Goal: Task Accomplishment & Management: Manage account settings

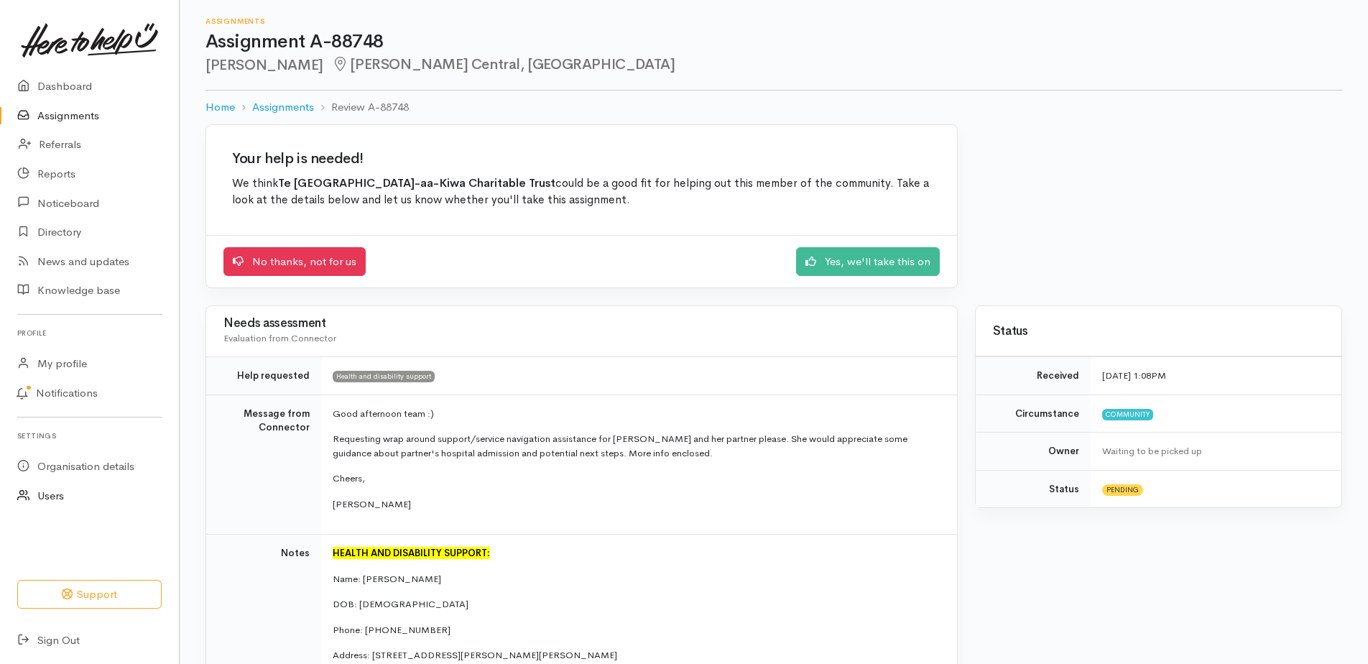
click at [35, 495] on icon at bounding box center [27, 496] width 20 height 18
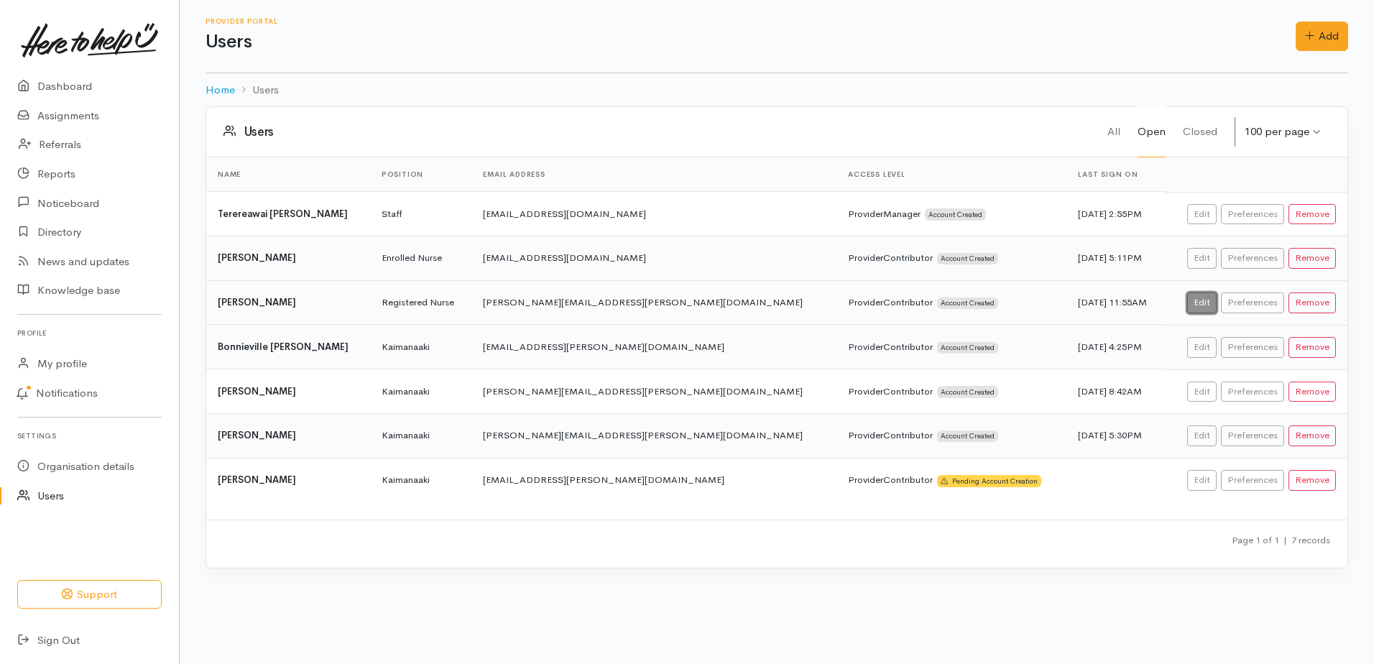
click at [1206, 300] on link "Edit" at bounding box center [1201, 302] width 29 height 21
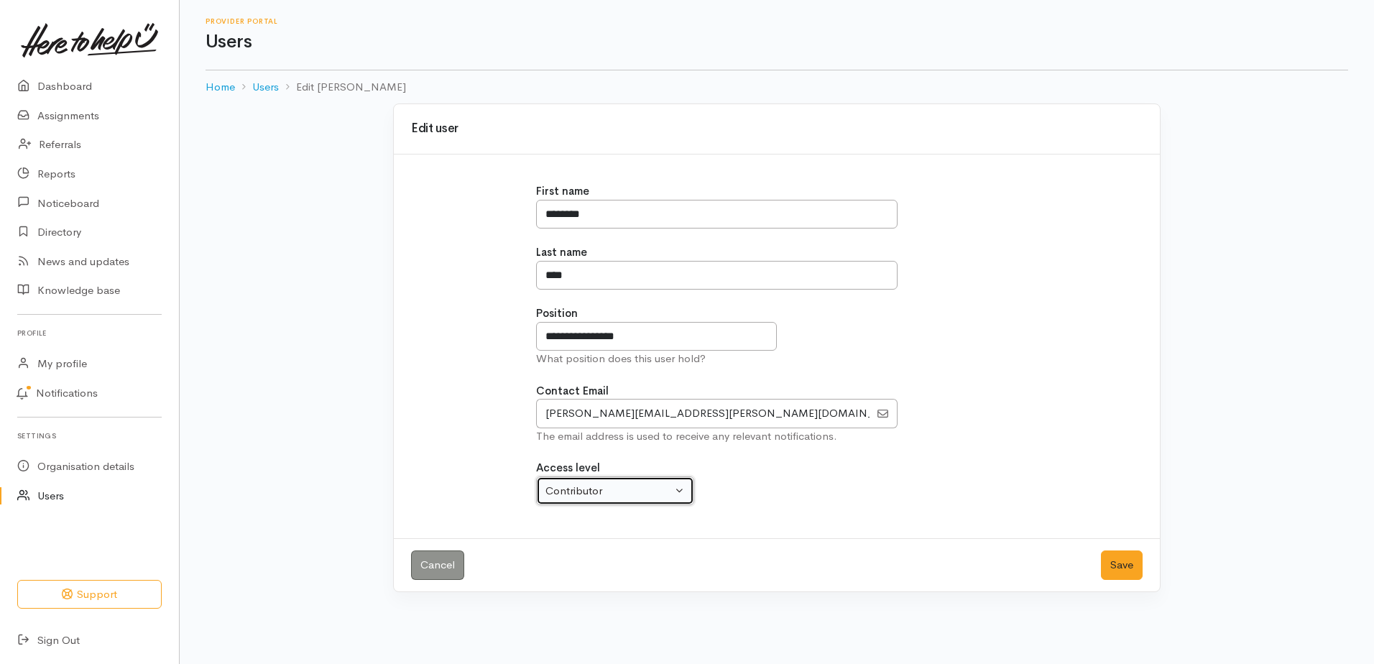
click at [612, 495] on div "Contributor" at bounding box center [608, 491] width 126 height 17
click at [599, 545] on span "Contributor Contributor" at bounding box center [609, 546] width 111 height 17
select select "false"
click at [1130, 563] on button "Save" at bounding box center [1122, 564] width 42 height 29
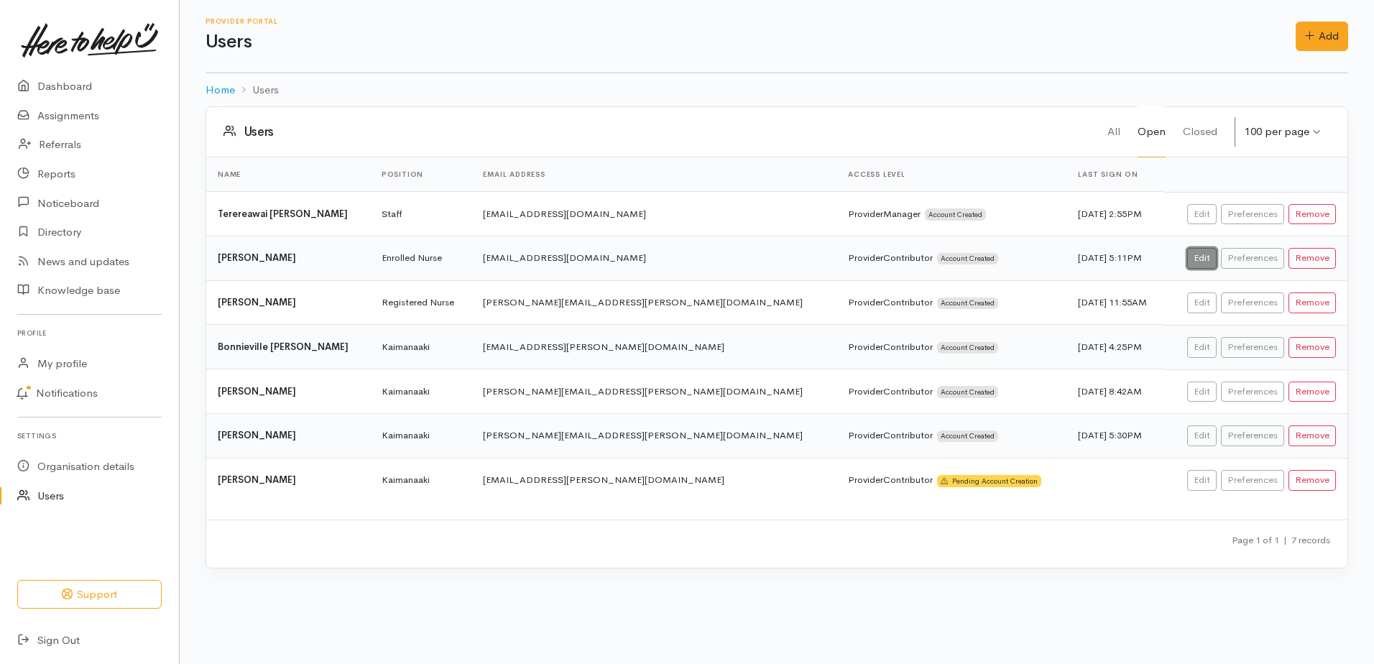
click at [1200, 256] on link "Edit" at bounding box center [1201, 258] width 29 height 21
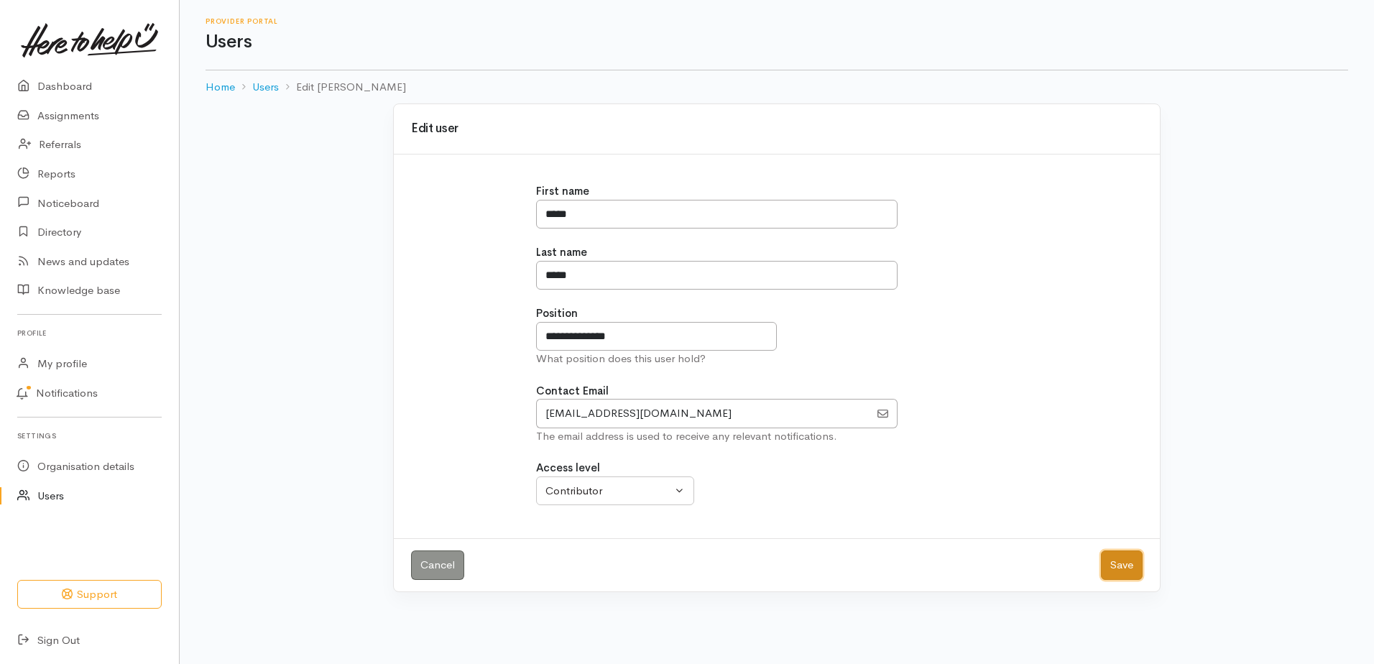
click at [1127, 564] on button "Save" at bounding box center [1122, 564] width 42 height 29
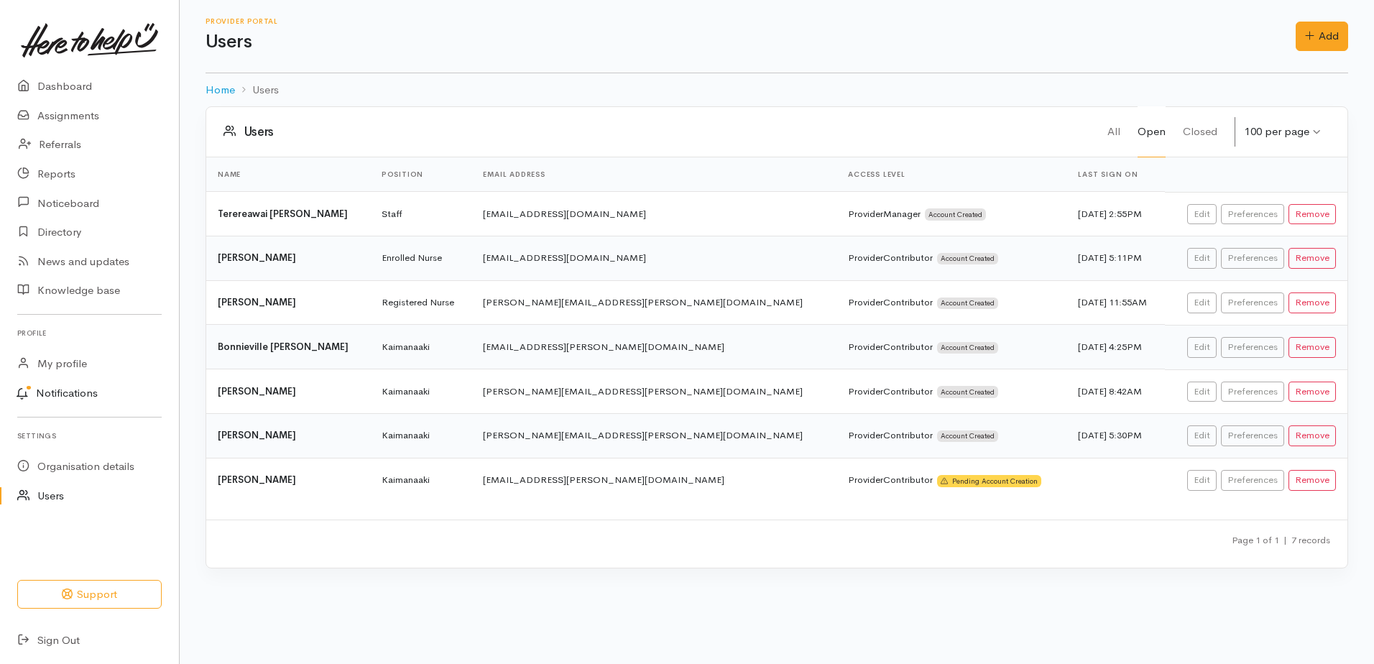
click at [90, 398] on link "Notifications" at bounding box center [87, 394] width 183 height 30
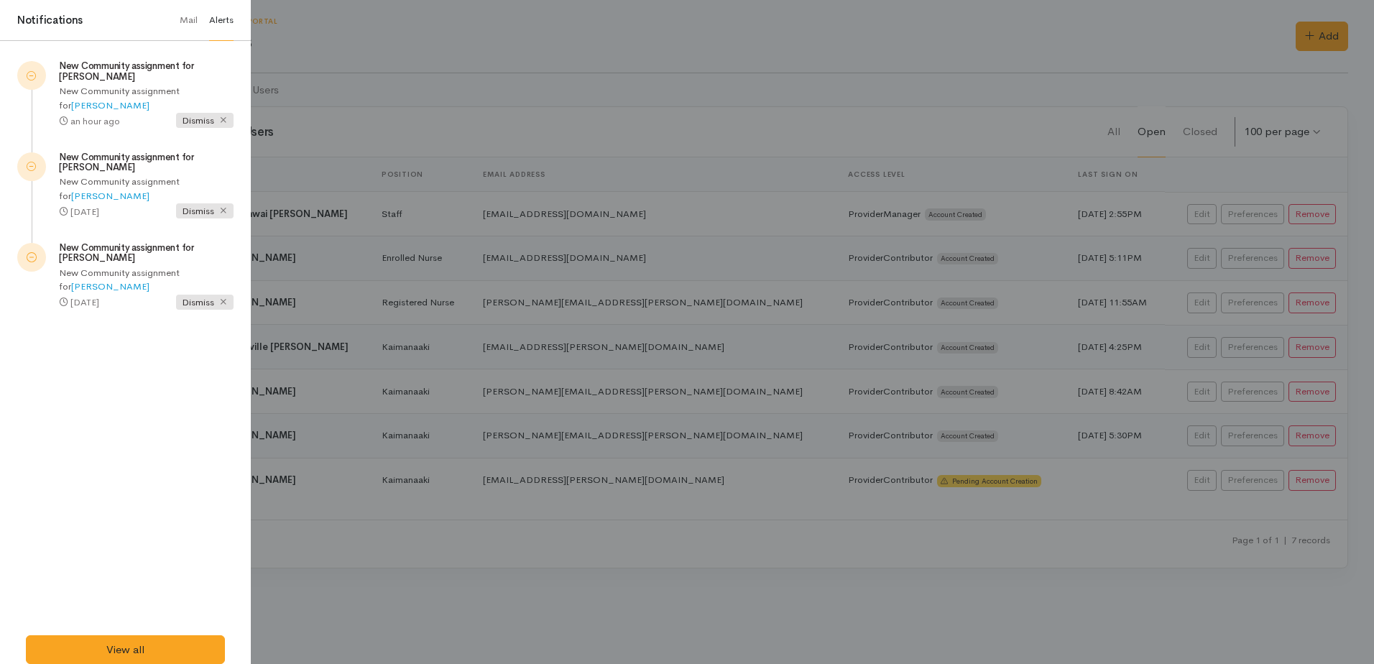
click at [401, 592] on div at bounding box center [687, 332] width 1374 height 664
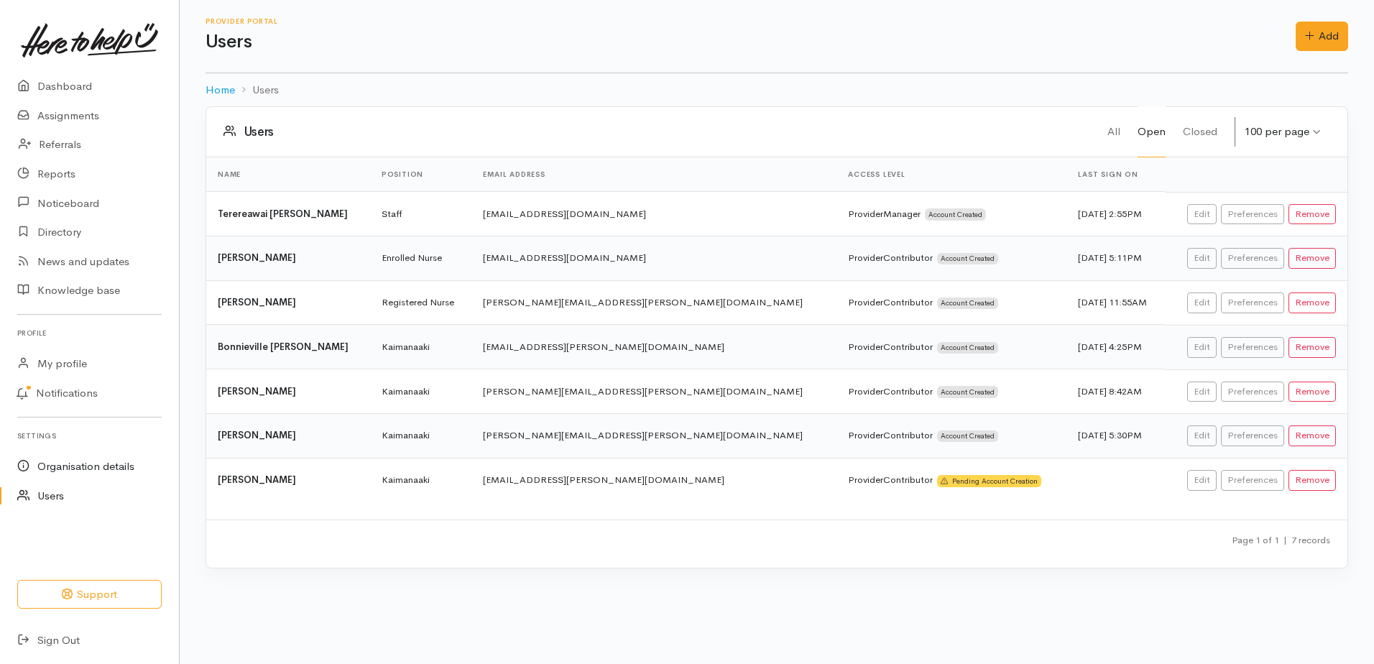
click at [70, 468] on link "Organisation details" at bounding box center [89, 466] width 179 height 29
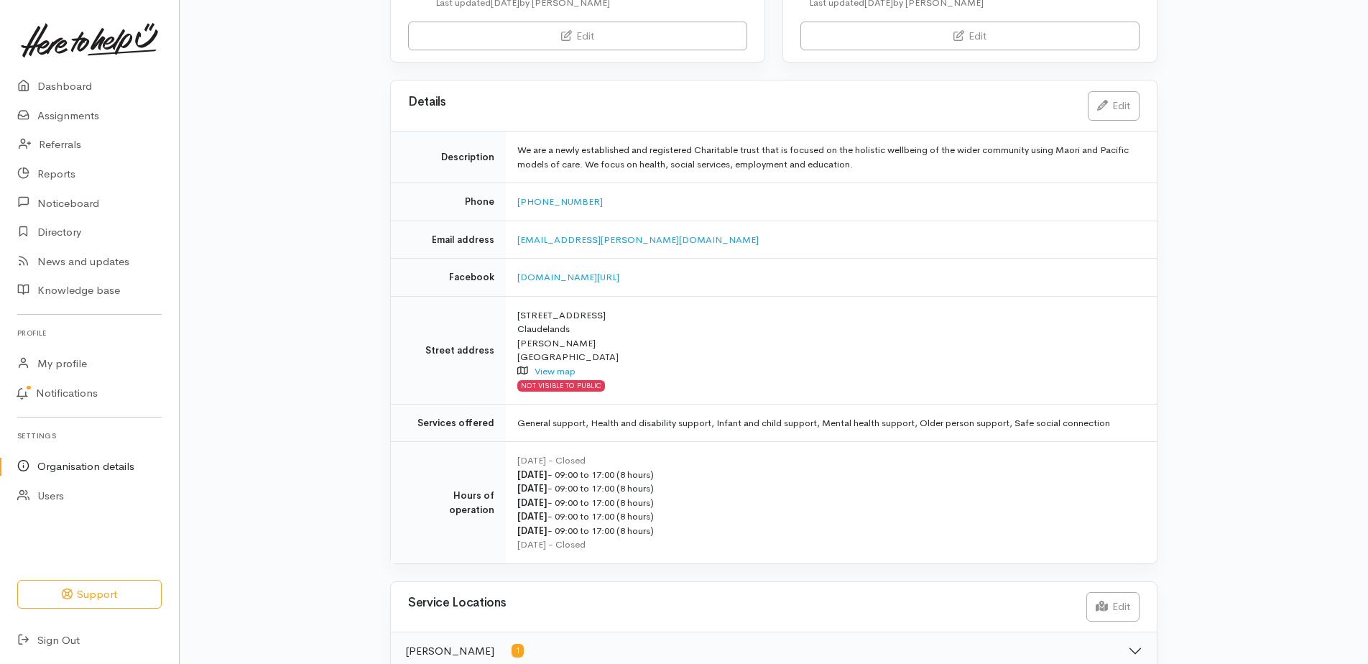
scroll to position [223, 0]
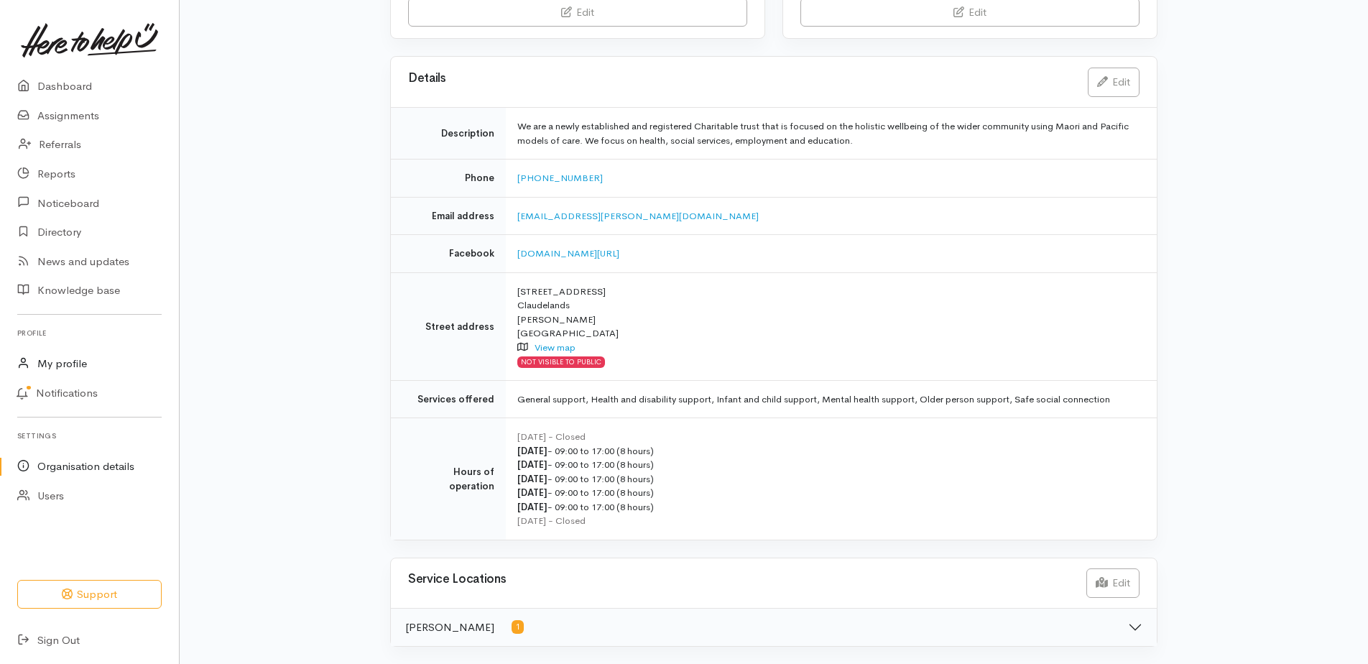
click at [47, 363] on link "My profile" at bounding box center [89, 363] width 179 height 29
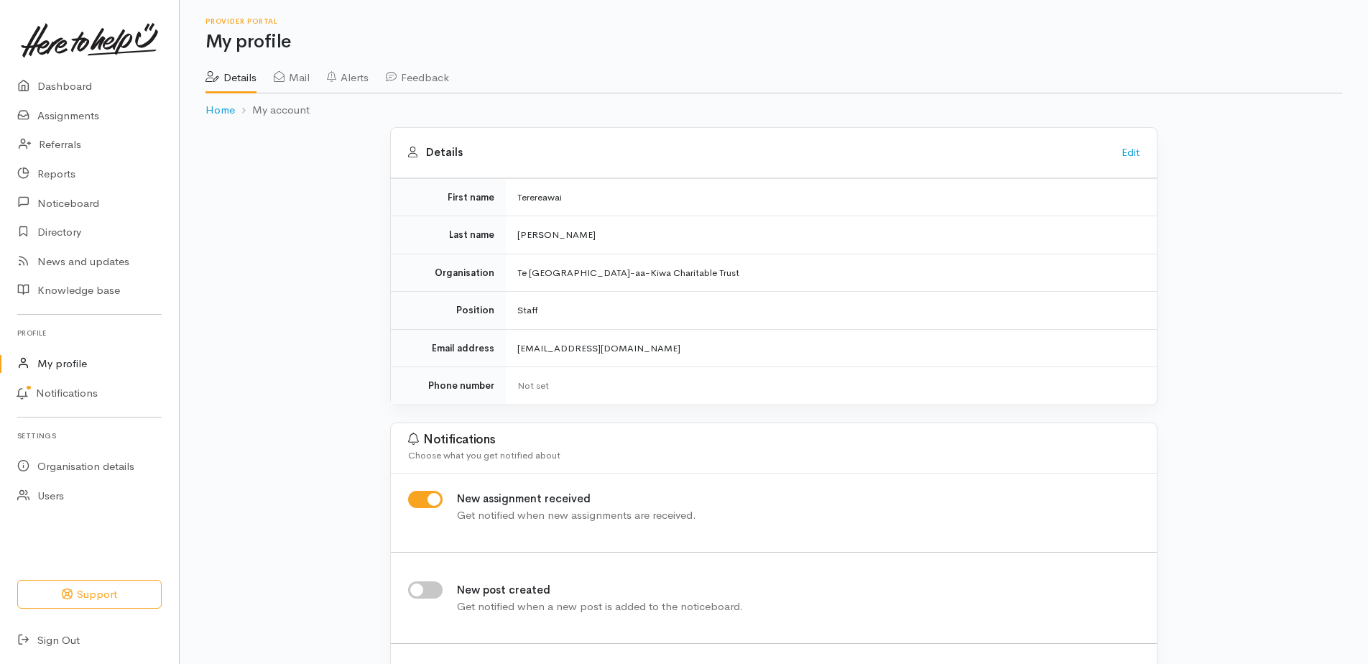
click at [351, 80] on link "Alerts" at bounding box center [348, 72] width 42 height 40
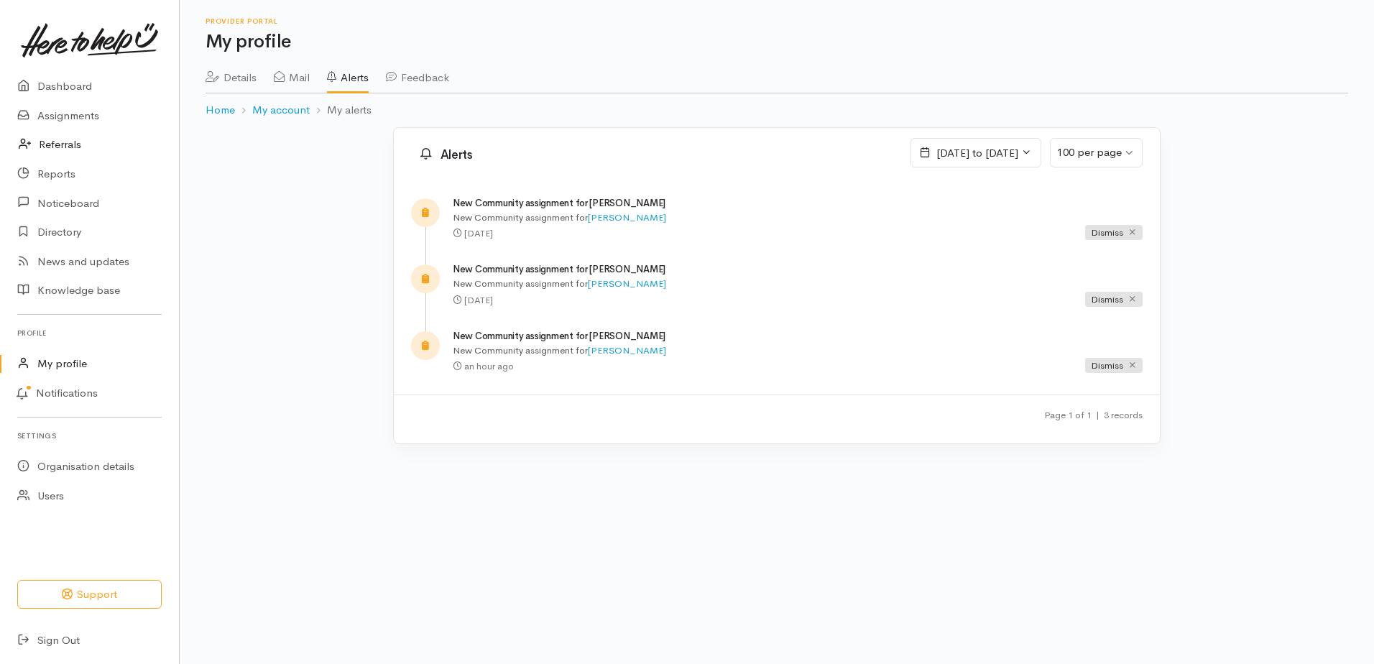
click at [54, 147] on link "Referrals" at bounding box center [89, 144] width 179 height 29
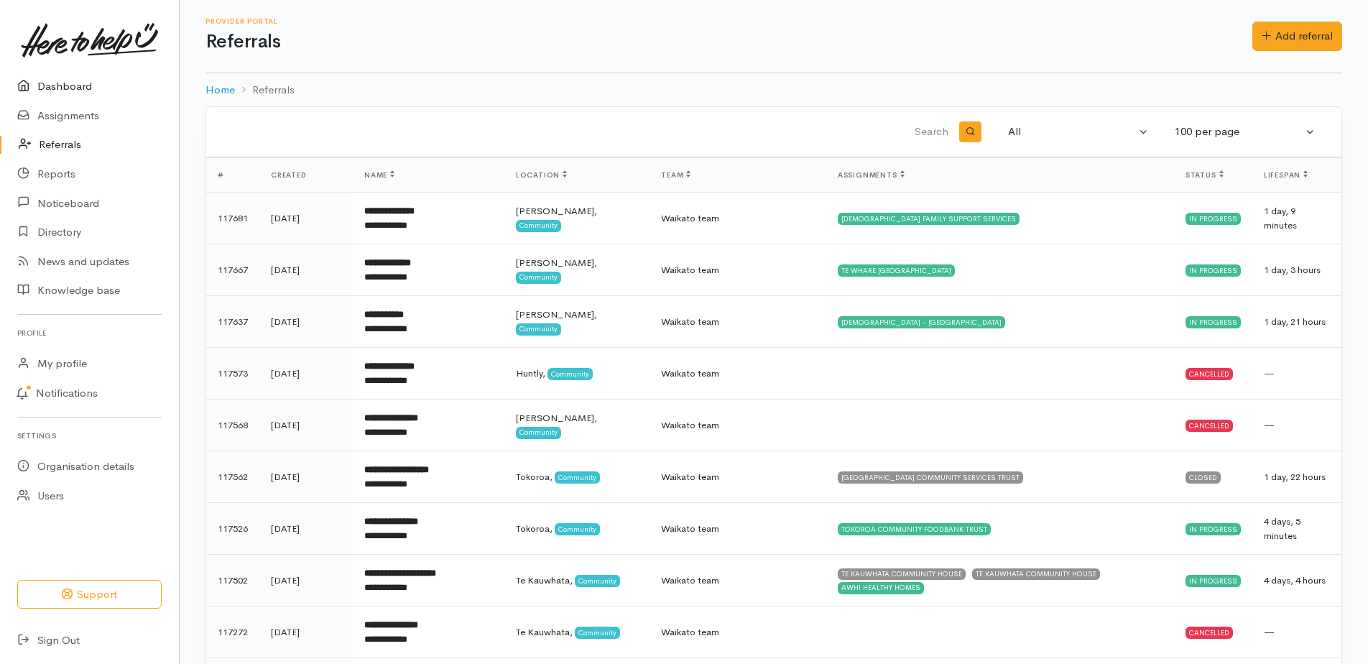
click at [83, 81] on link "Dashboard" at bounding box center [89, 86] width 179 height 29
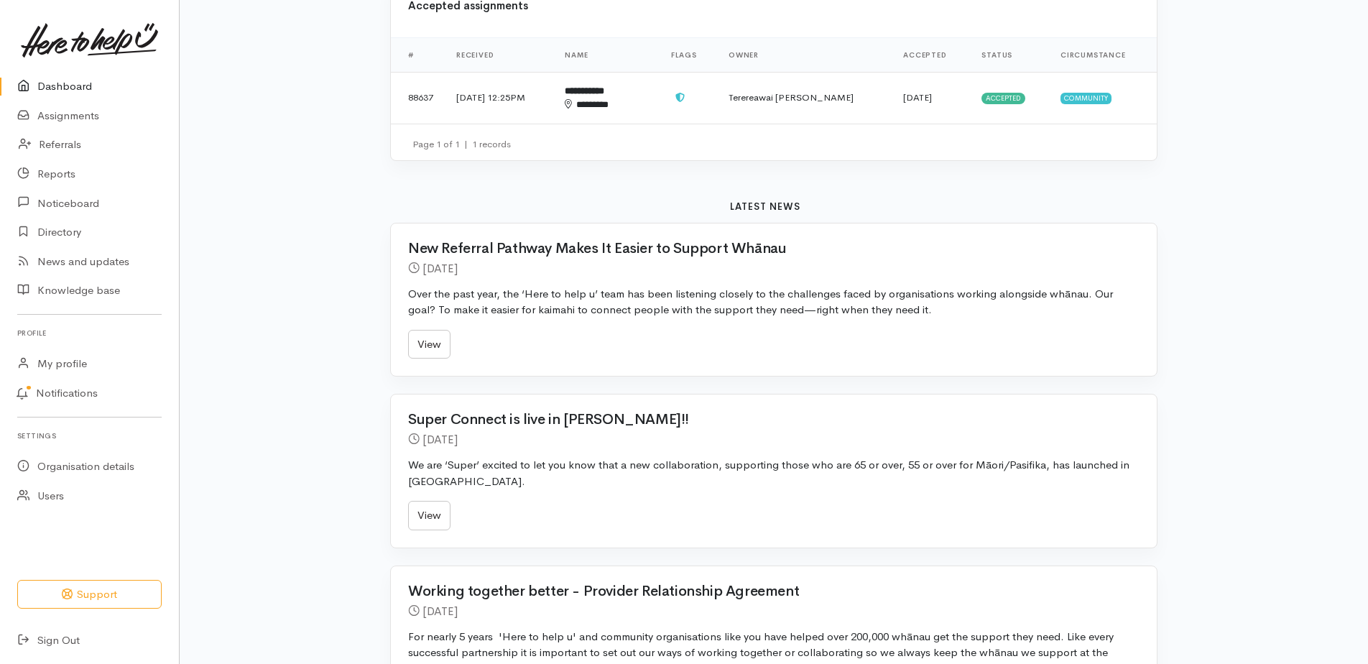
scroll to position [719, 0]
click at [553, 96] on td "10 Sep 2025, 12:25PM" at bounding box center [499, 96] width 109 height 52
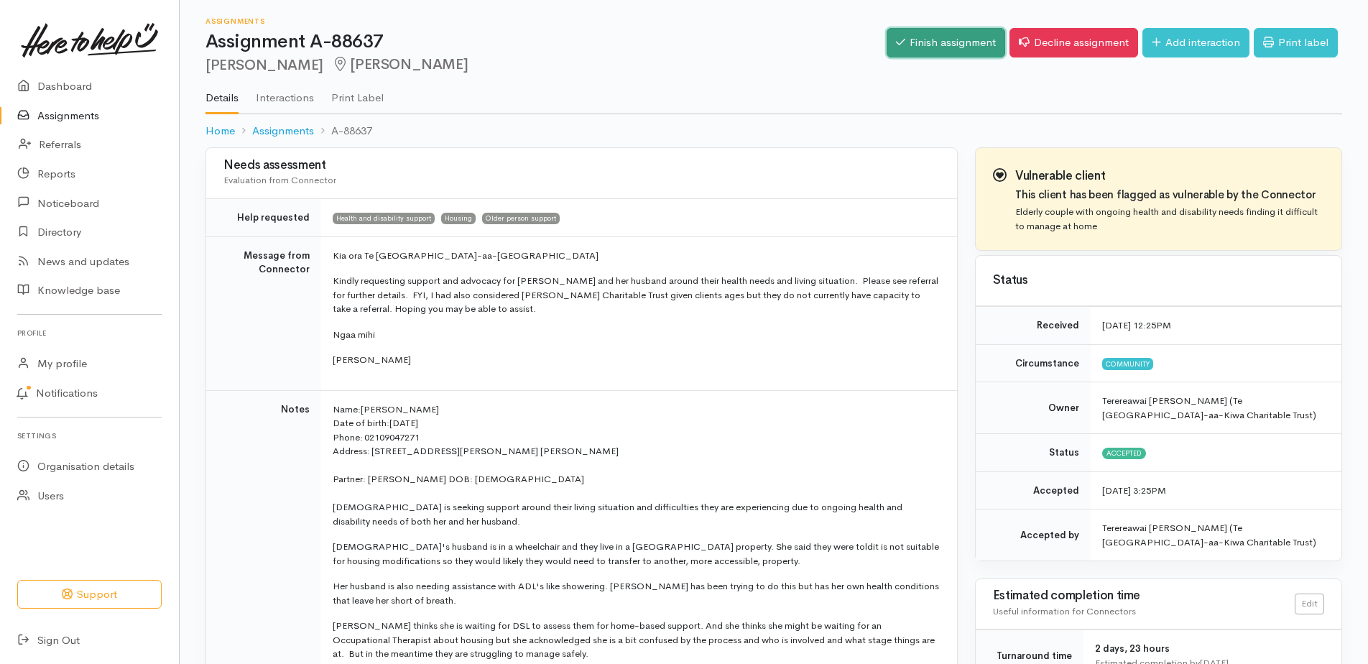
click at [950, 46] on link "Finish assignment" at bounding box center [946, 42] width 119 height 29
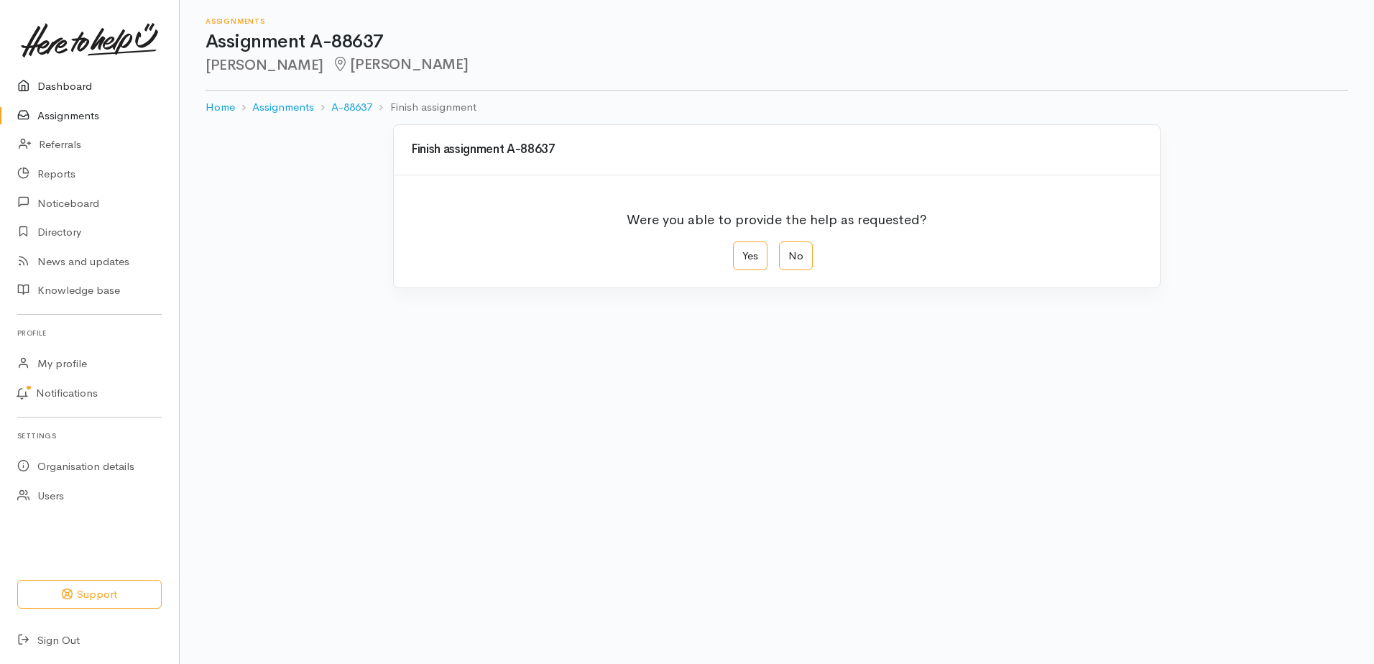
click at [52, 87] on link "Dashboard" at bounding box center [89, 86] width 179 height 29
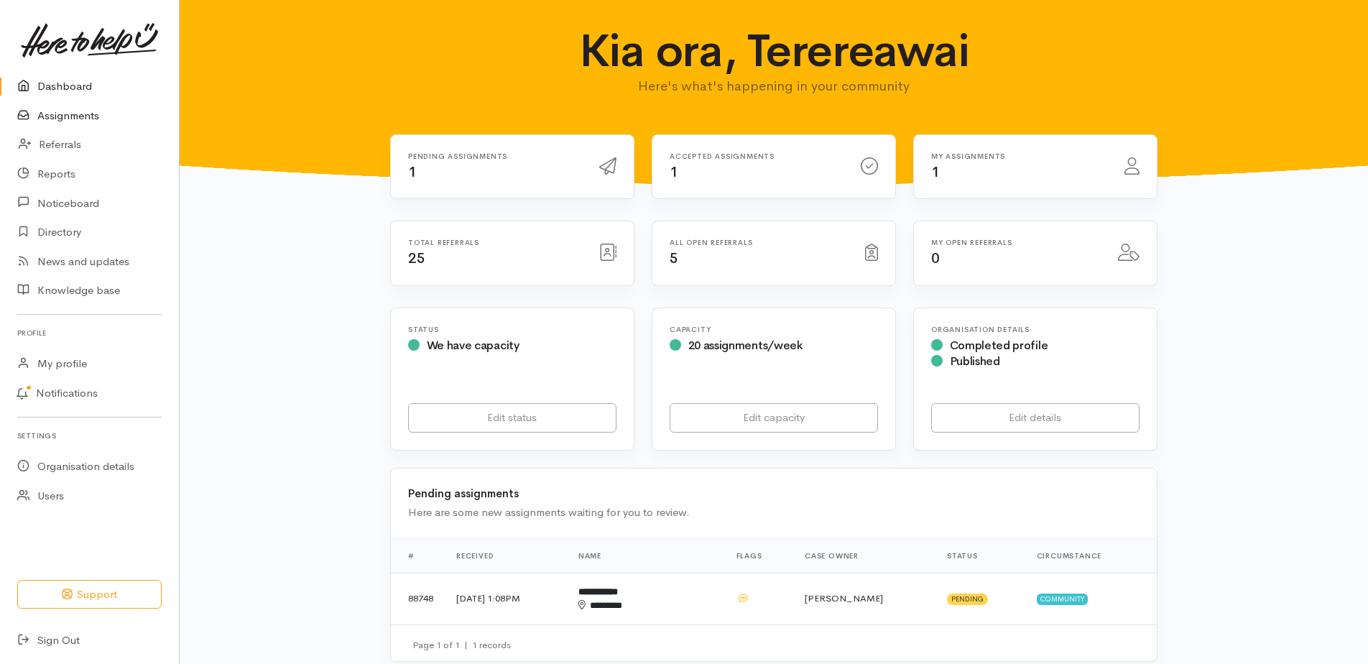
click at [91, 114] on link "Assignments" at bounding box center [89, 115] width 179 height 29
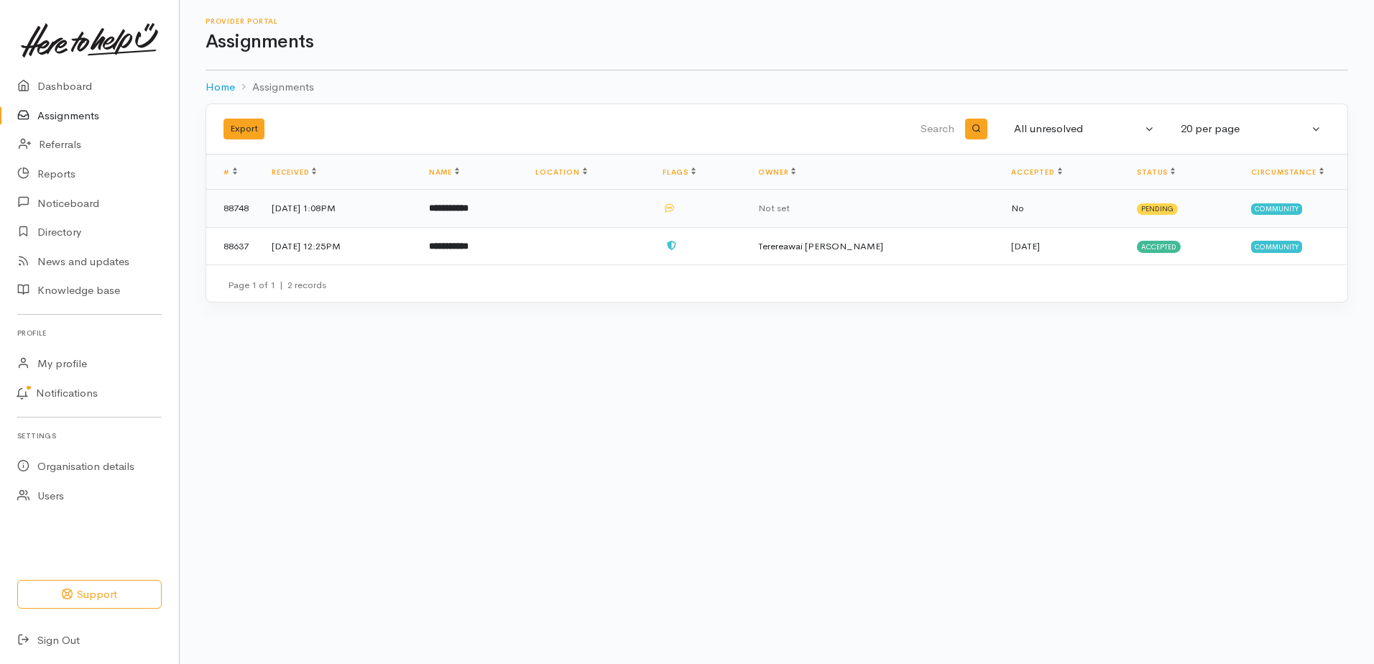
click at [338, 212] on td "[DATE] 1:08PM" at bounding box center [338, 209] width 157 height 38
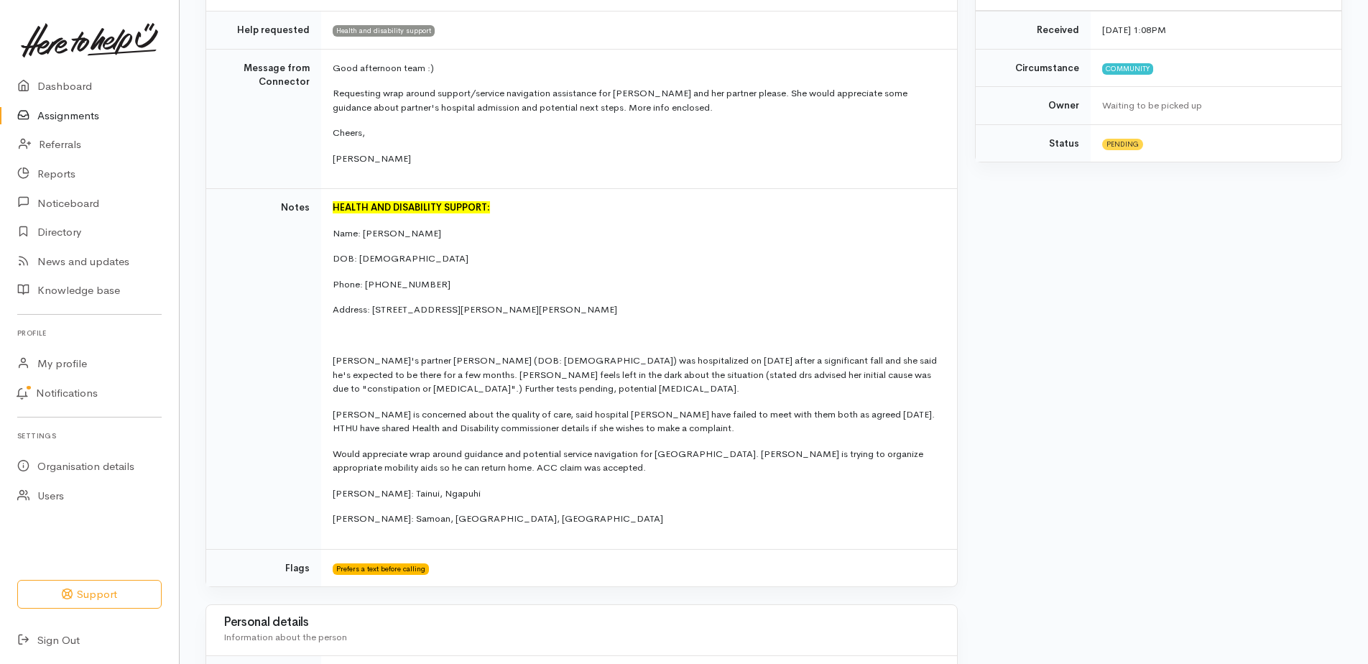
scroll to position [27, 0]
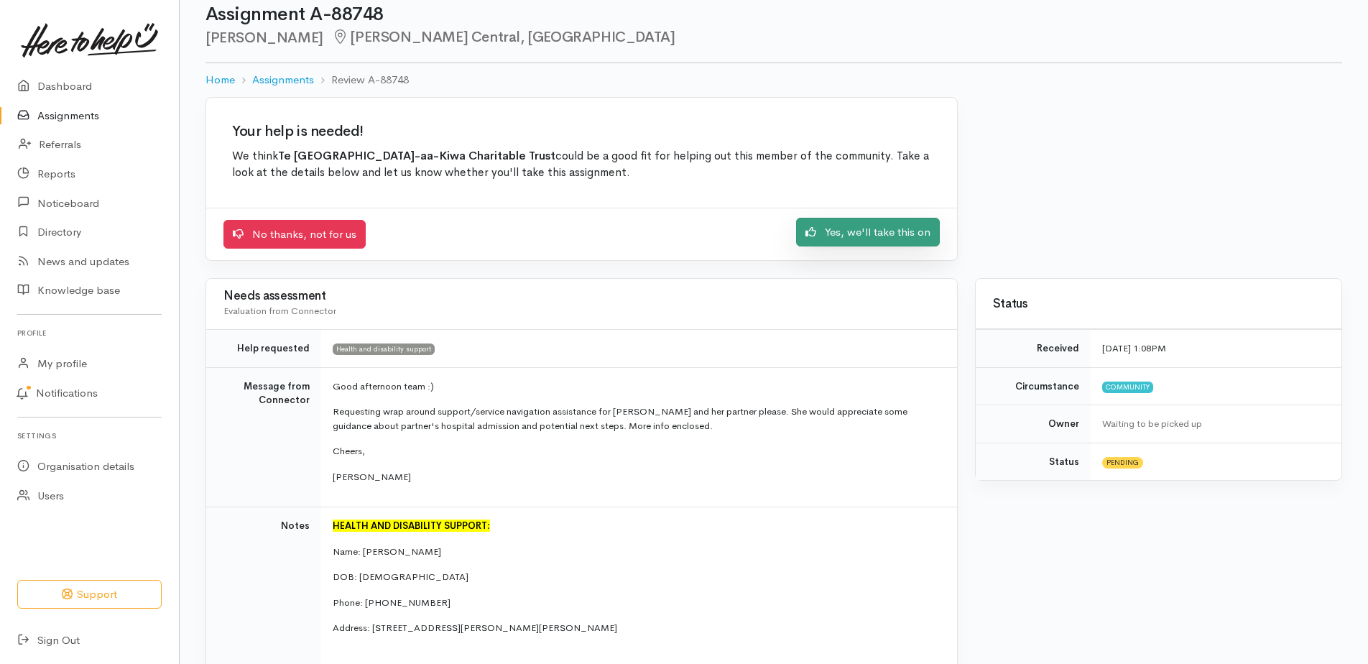
click at [856, 231] on link "Yes, we'll take this on" at bounding box center [868, 232] width 144 height 29
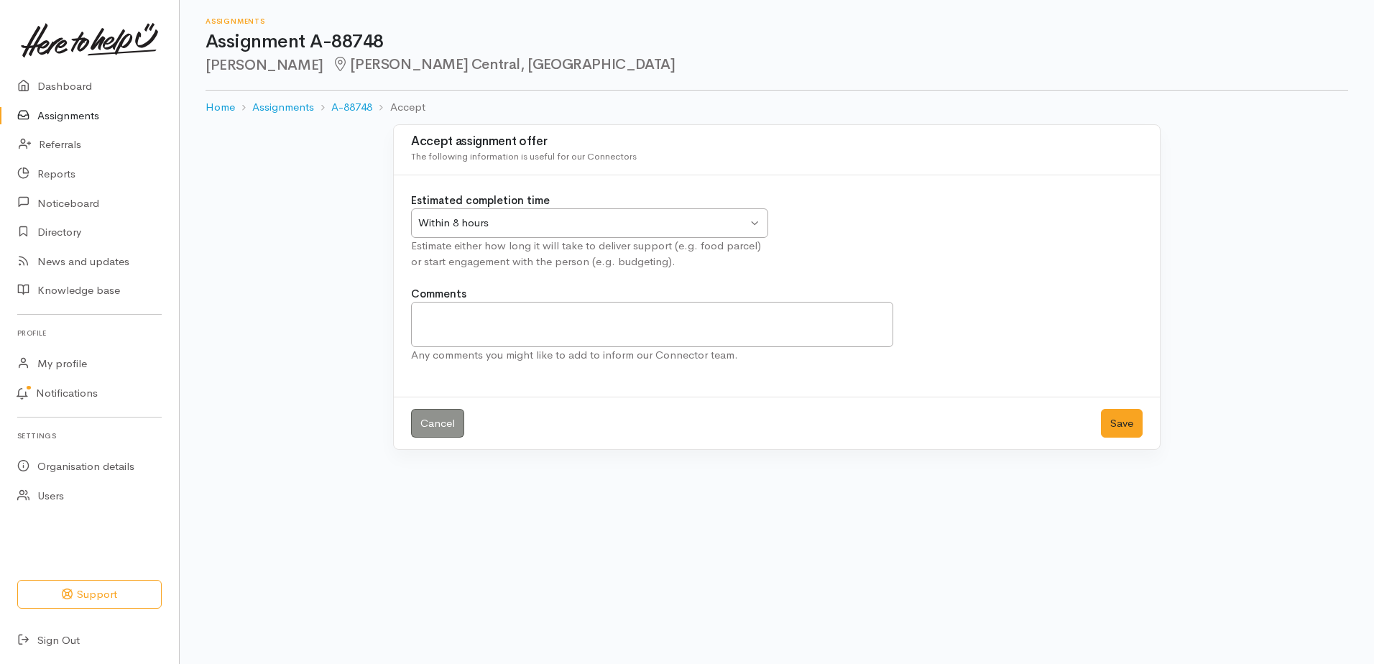
click at [634, 231] on div "Within 8 hours" at bounding box center [582, 223] width 329 height 17
click at [1121, 425] on button "Save" at bounding box center [1122, 423] width 42 height 29
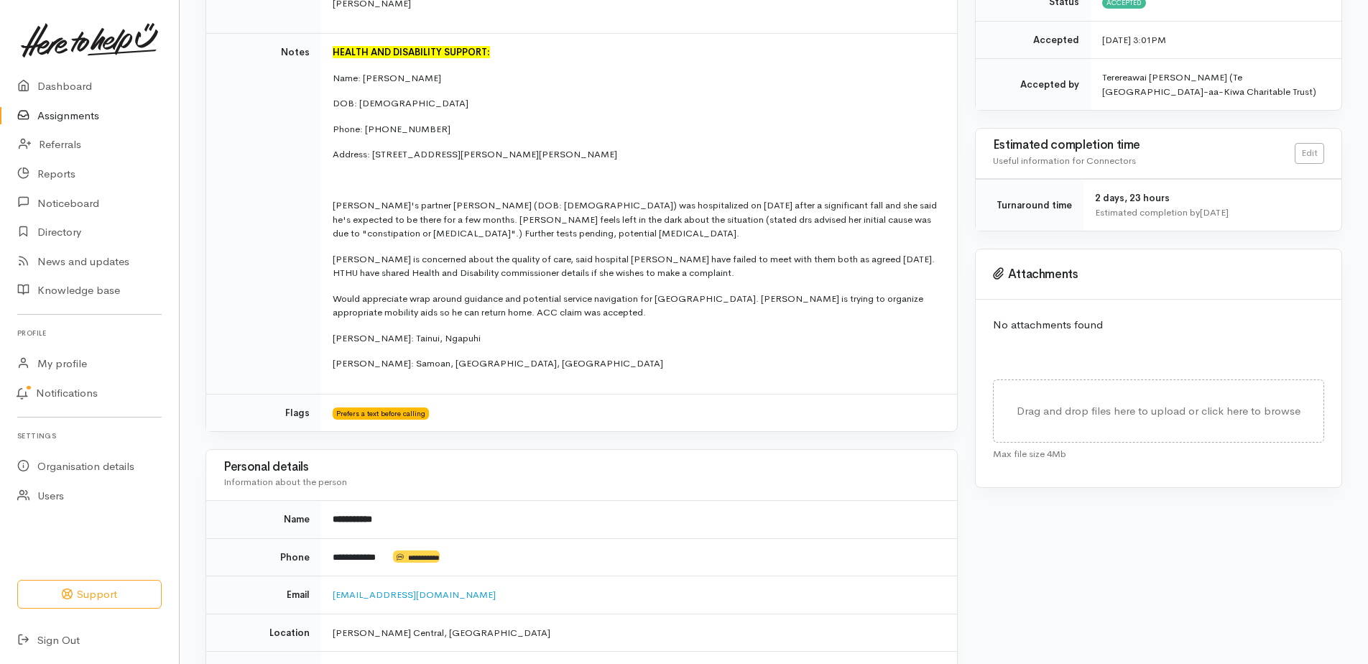
scroll to position [575, 0]
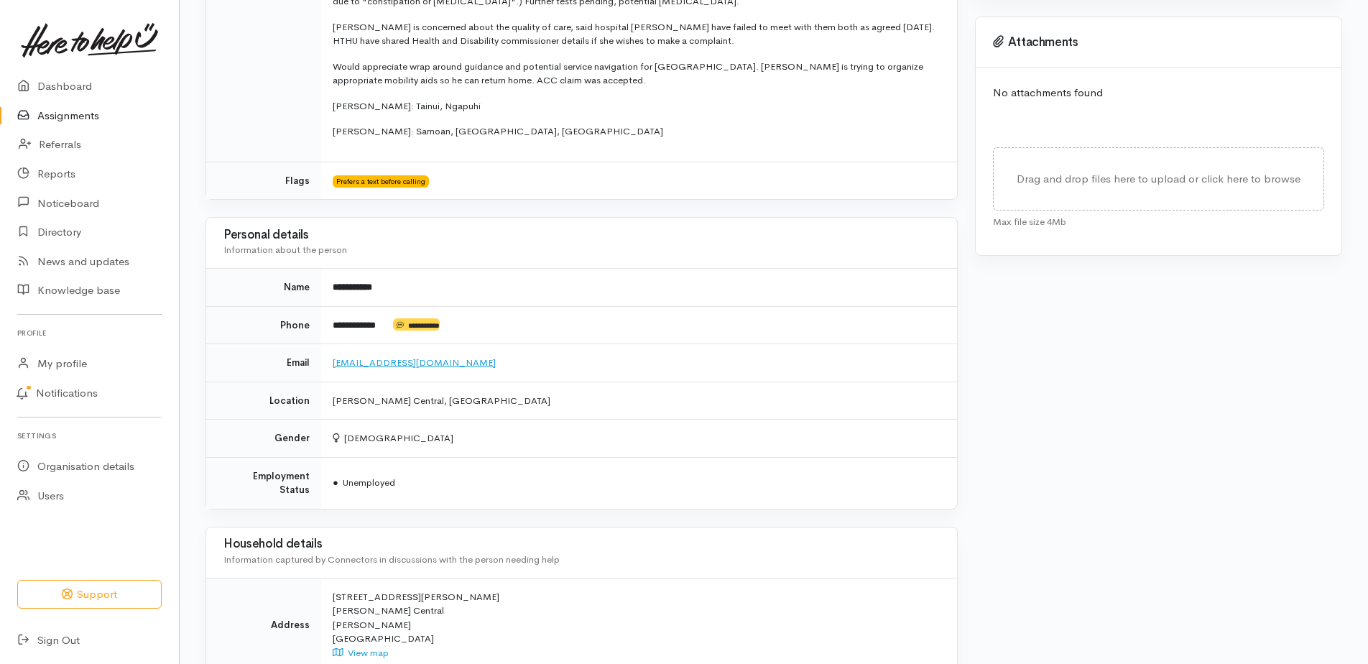
drag, startPoint x: 473, startPoint y: 370, endPoint x: 333, endPoint y: 366, distance: 140.2
click at [333, 366] on td "[EMAIL_ADDRESS][DOMAIN_NAME]" at bounding box center [639, 363] width 636 height 38
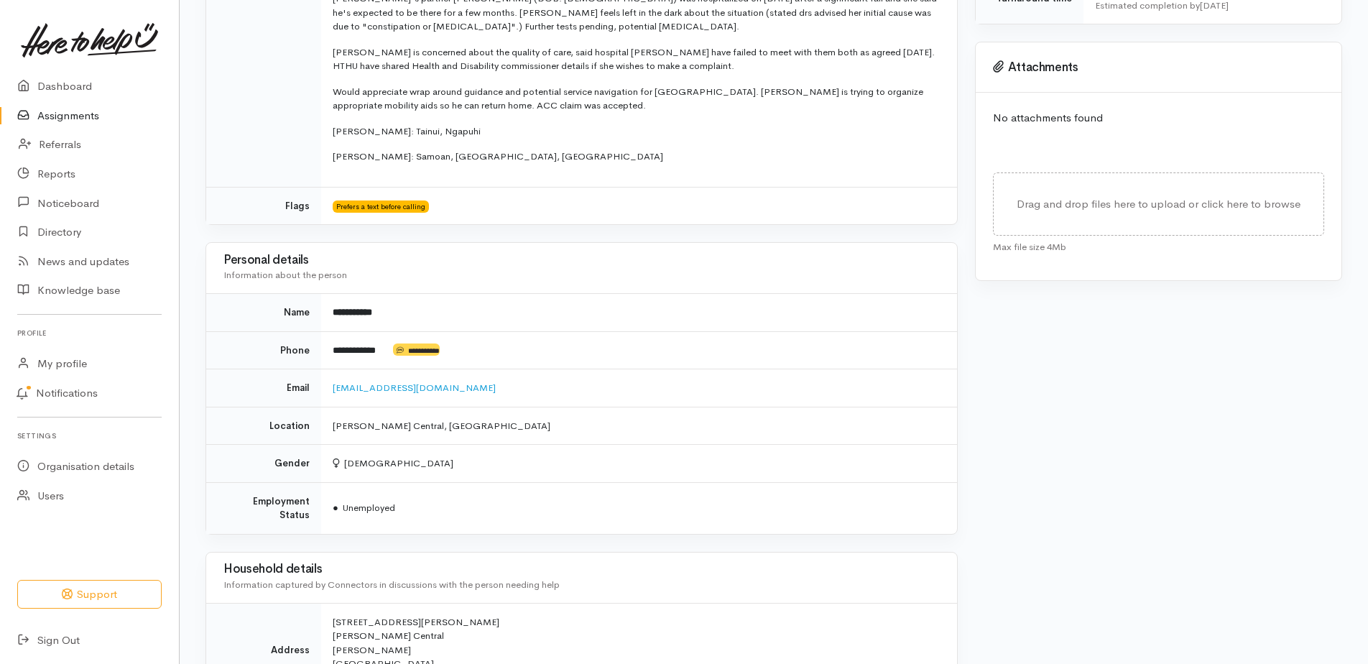
scroll to position [241, 0]
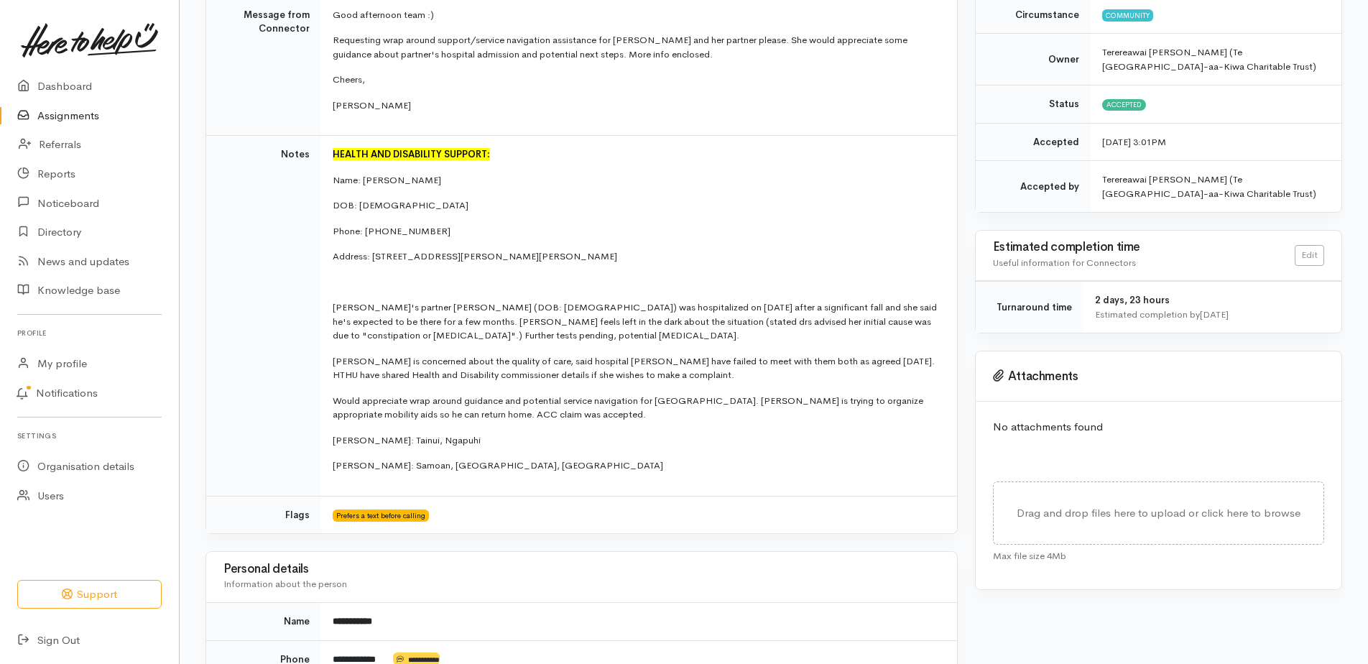
click at [497, 461] on p "[PERSON_NAME]: Samoan, [GEOGRAPHIC_DATA], [GEOGRAPHIC_DATA]" at bounding box center [636, 465] width 607 height 14
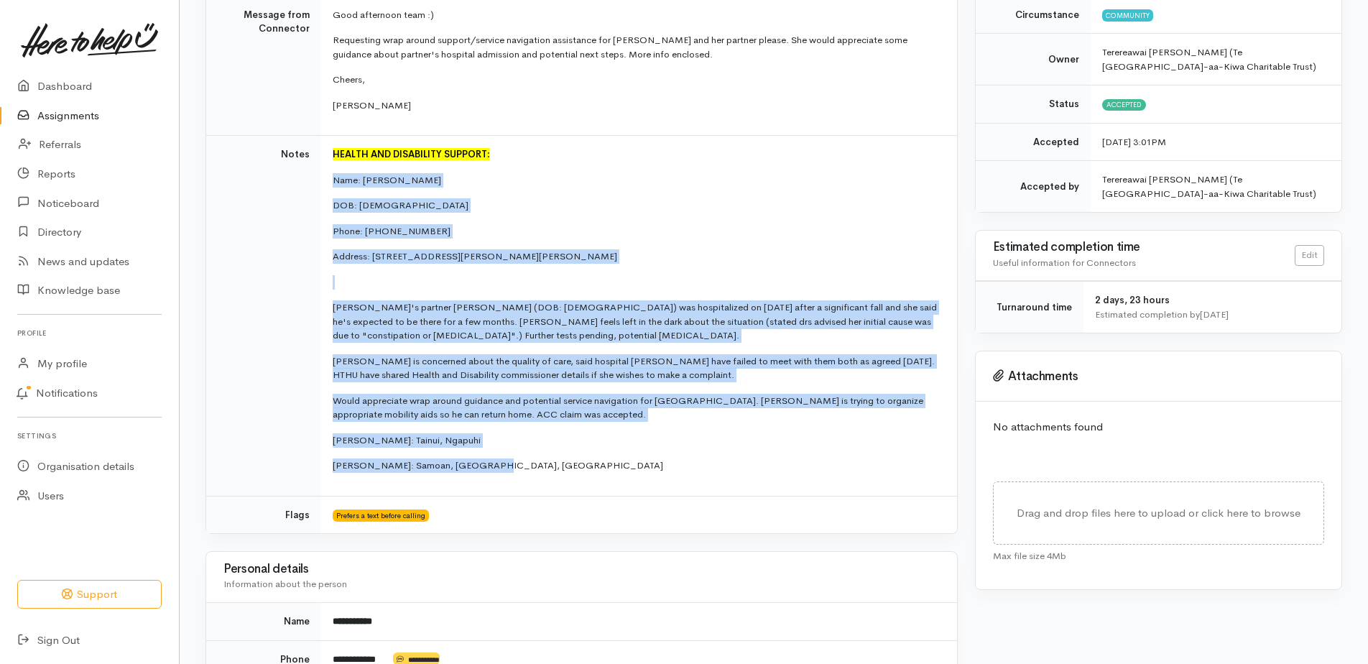
drag, startPoint x: 478, startPoint y: 467, endPoint x: 331, endPoint y: 180, distance: 322.0
click at [331, 180] on td "HEALTH AND DISABILITY SUPPORT: Name: [PERSON_NAME] DOB: [DEMOGRAPHIC_DATA] Phon…" at bounding box center [639, 316] width 636 height 361
copy td "Name: [PERSON_NAME] DOB: [DEMOGRAPHIC_DATA] Phone: 02108095708 Address: [STREET…"
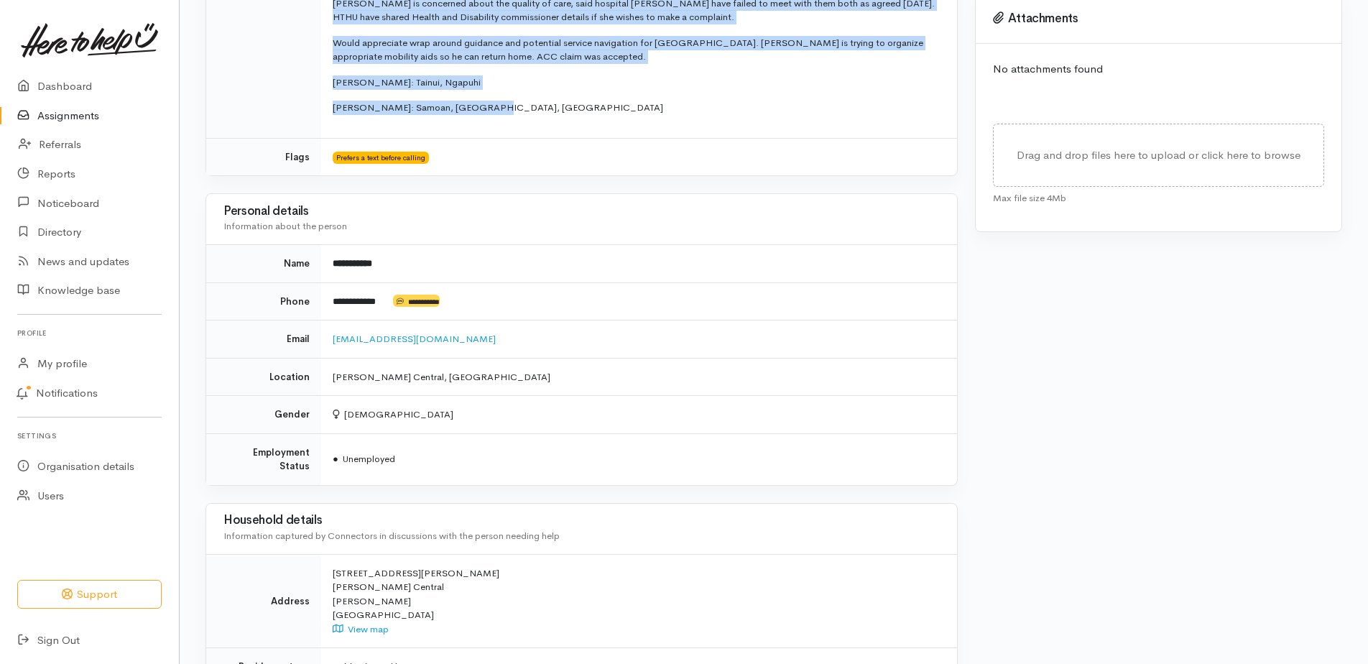
scroll to position [600, 0]
